Goal: Task Accomplishment & Management: Manage account settings

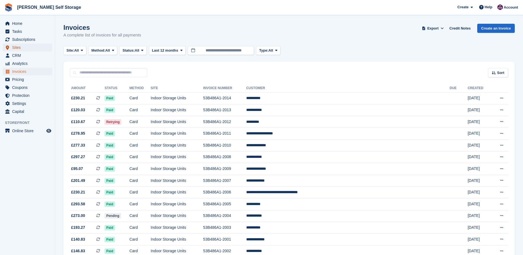
click at [18, 47] on span "Sites" at bounding box center [28, 48] width 33 height 8
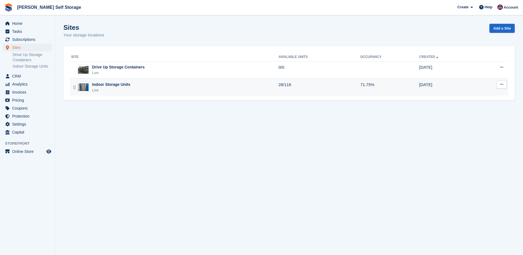
click at [99, 83] on div "Indoor Storage Units" at bounding box center [111, 85] width 38 height 6
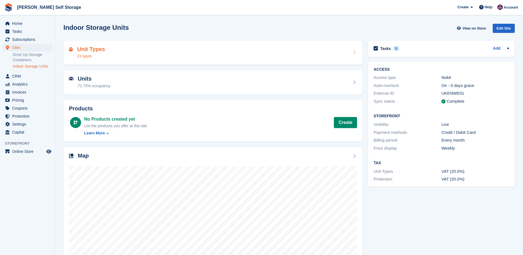
click at [87, 52] on h2 "Unit Types" at bounding box center [91, 49] width 28 height 6
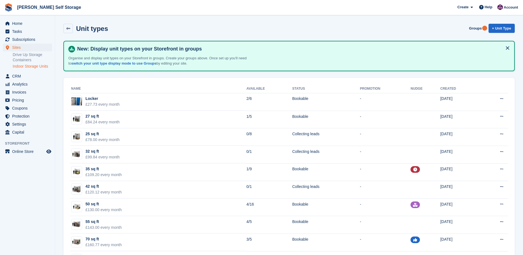
click at [18, 64] on link "Indoor Storage Units" at bounding box center [32, 66] width 39 height 5
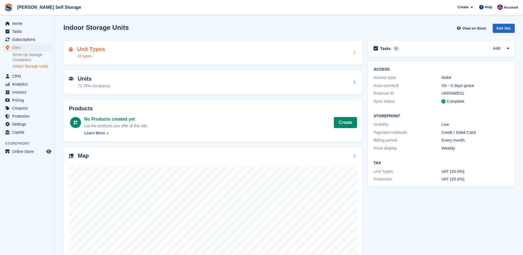
click at [81, 50] on h2 "Unit Types" at bounding box center [91, 49] width 28 height 6
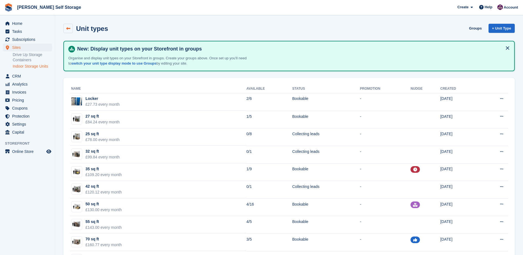
click at [67, 28] on icon at bounding box center [68, 28] width 4 height 4
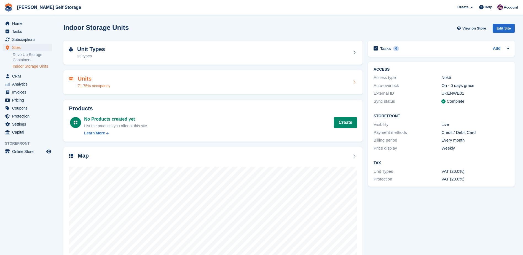
click at [79, 80] on h2 "Units" at bounding box center [94, 79] width 33 height 6
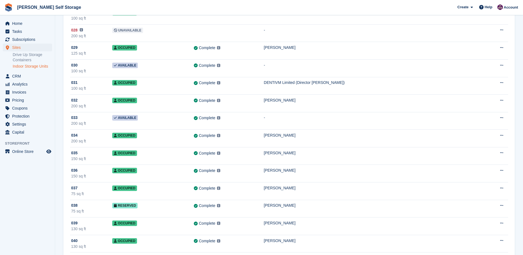
scroll to position [524, 0]
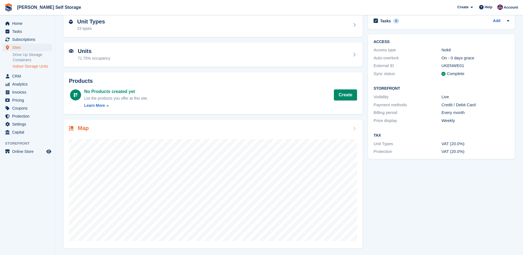
scroll to position [28, 0]
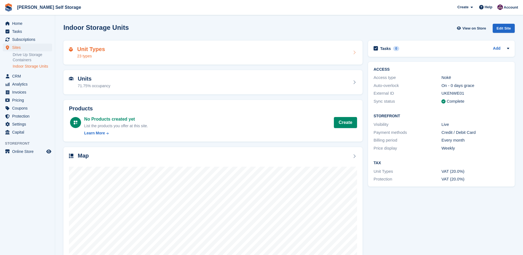
click at [89, 50] on h2 "Unit Types" at bounding box center [91, 49] width 28 height 6
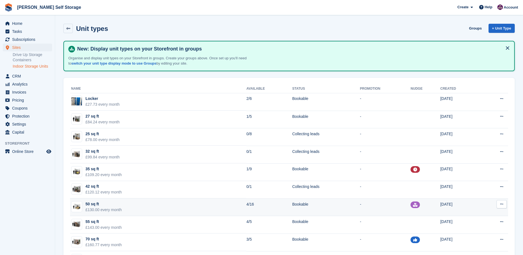
click at [97, 204] on div "50 sq ft" at bounding box center [103, 204] width 36 height 6
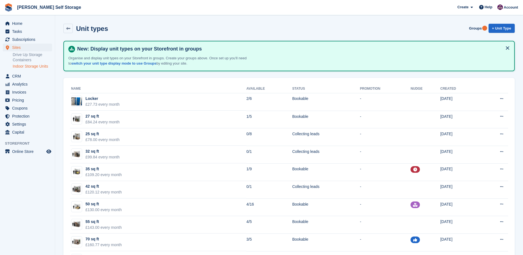
click at [18, 63] on li "Indoor Storage Units" at bounding box center [34, 66] width 42 height 6
click at [18, 67] on link "Indoor Storage Units" at bounding box center [32, 66] width 39 height 5
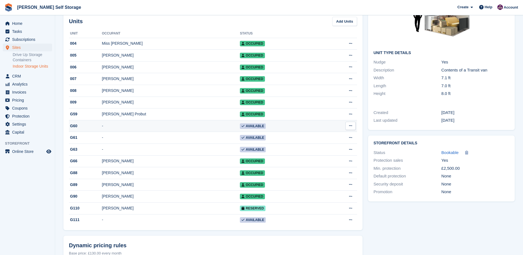
scroll to position [83, 0]
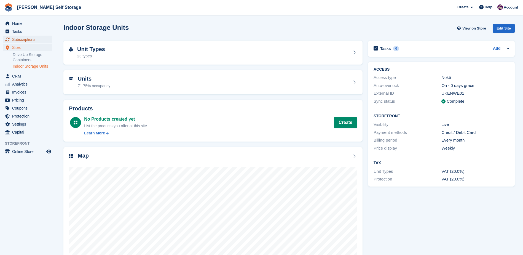
click at [17, 38] on span "Subscriptions" at bounding box center [28, 40] width 33 height 8
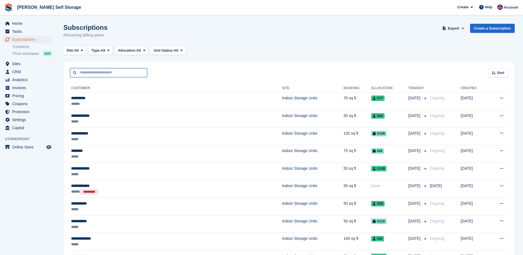
click at [81, 74] on input "text" at bounding box center [108, 72] width 77 height 9
type input "******"
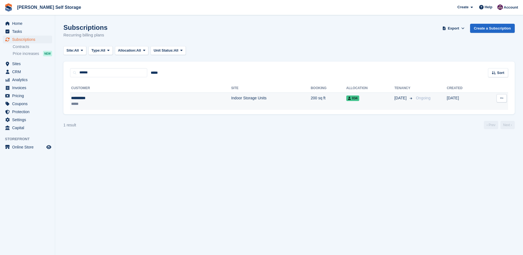
click at [79, 99] on div "**********" at bounding box center [106, 98] width 71 height 6
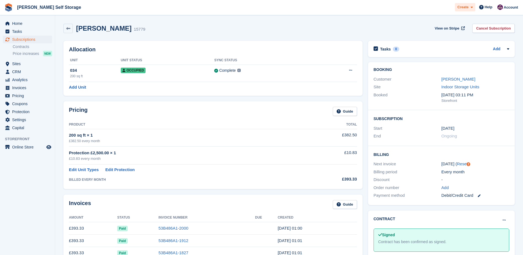
click at [472, 7] on icon at bounding box center [472, 8] width 2 height 4
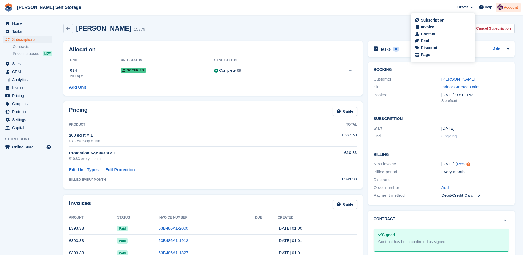
click at [508, 6] on span "Account" at bounding box center [511, 8] width 14 height 6
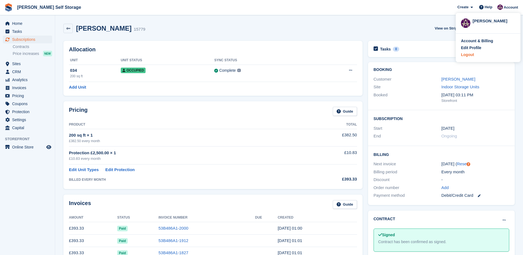
click at [470, 57] on div "Logout" at bounding box center [467, 55] width 13 height 6
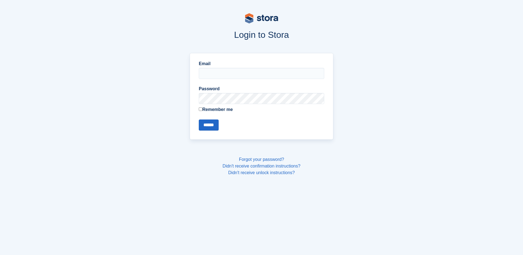
type input "**********"
